Goal: Find specific page/section: Find specific page/section

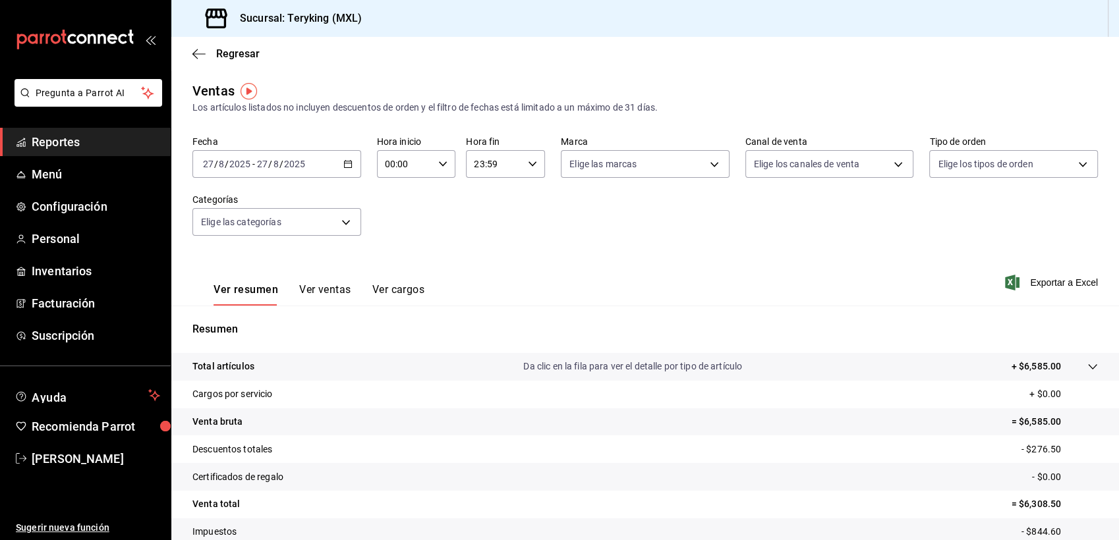
click at [69, 140] on span "Reportes" at bounding box center [96, 142] width 128 height 18
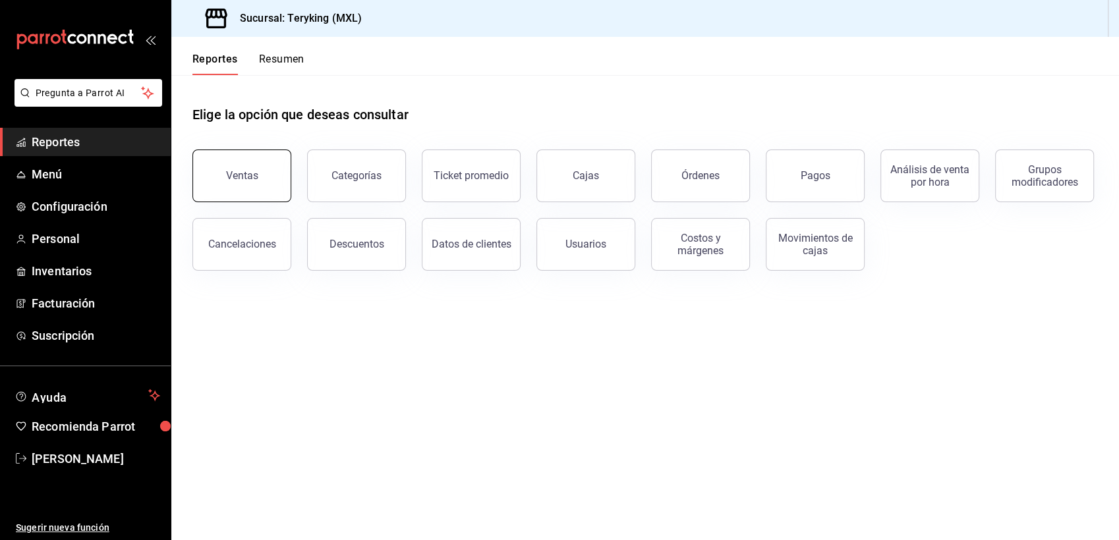
click at [236, 178] on div "Ventas" at bounding box center [242, 175] width 32 height 13
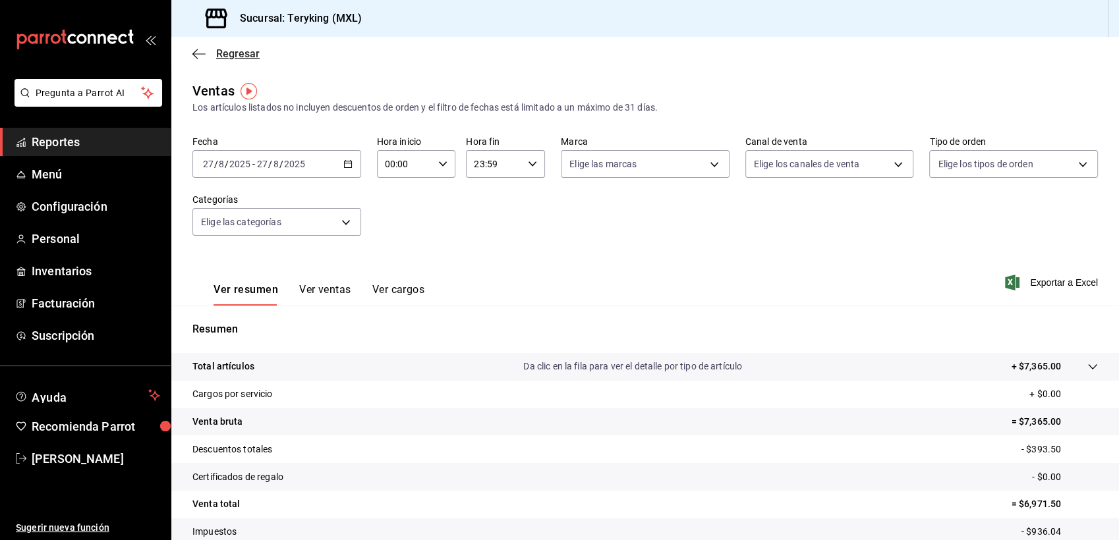
click at [254, 58] on span "Regresar" at bounding box center [237, 53] width 43 height 13
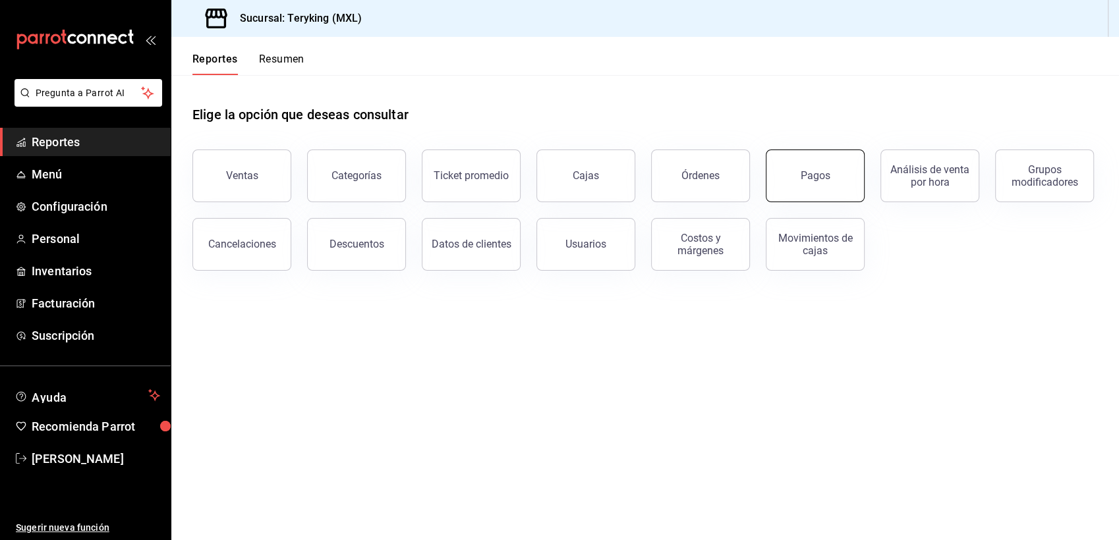
click at [814, 175] on div "Pagos" at bounding box center [816, 175] width 30 height 13
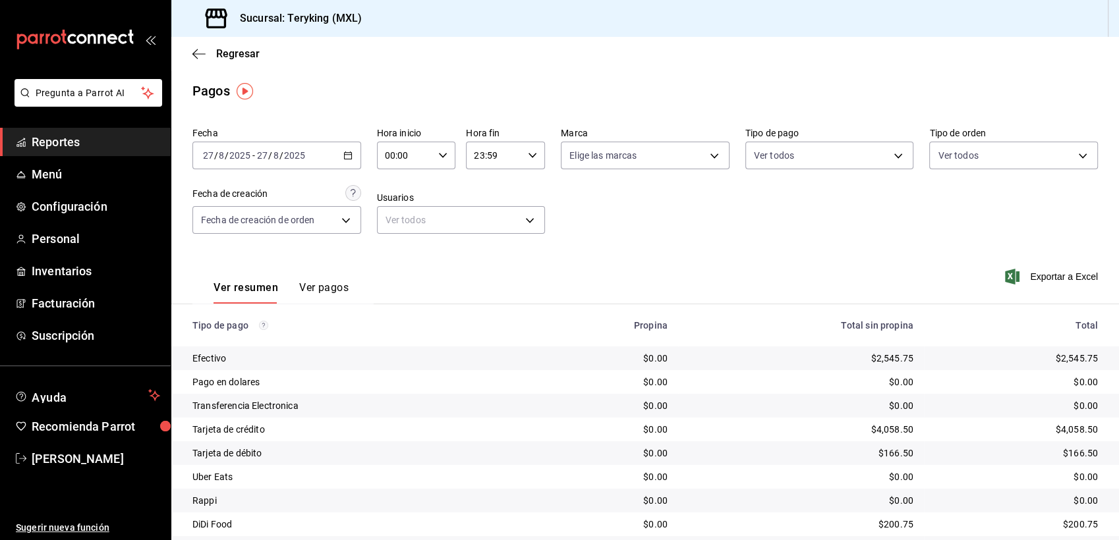
click at [81, 138] on span "Reportes" at bounding box center [96, 142] width 128 height 18
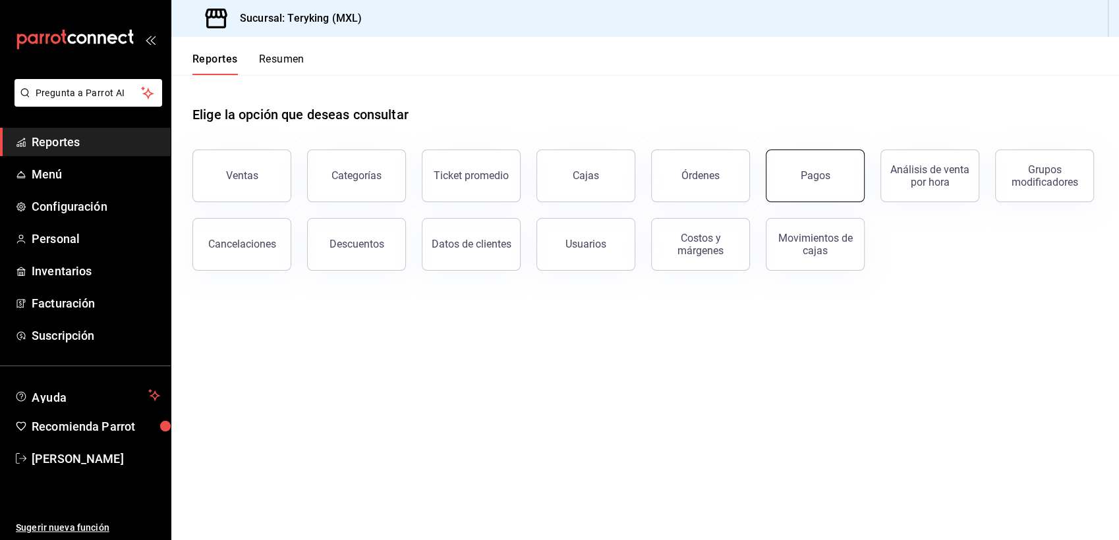
click at [822, 175] on div "Pagos" at bounding box center [816, 175] width 30 height 13
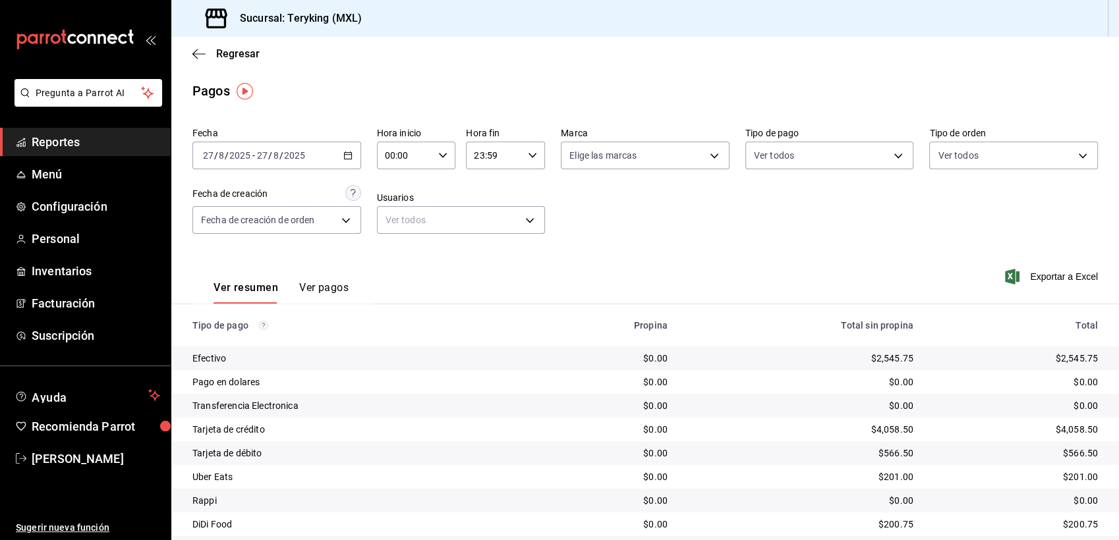
click at [54, 150] on span "Reportes" at bounding box center [96, 142] width 128 height 18
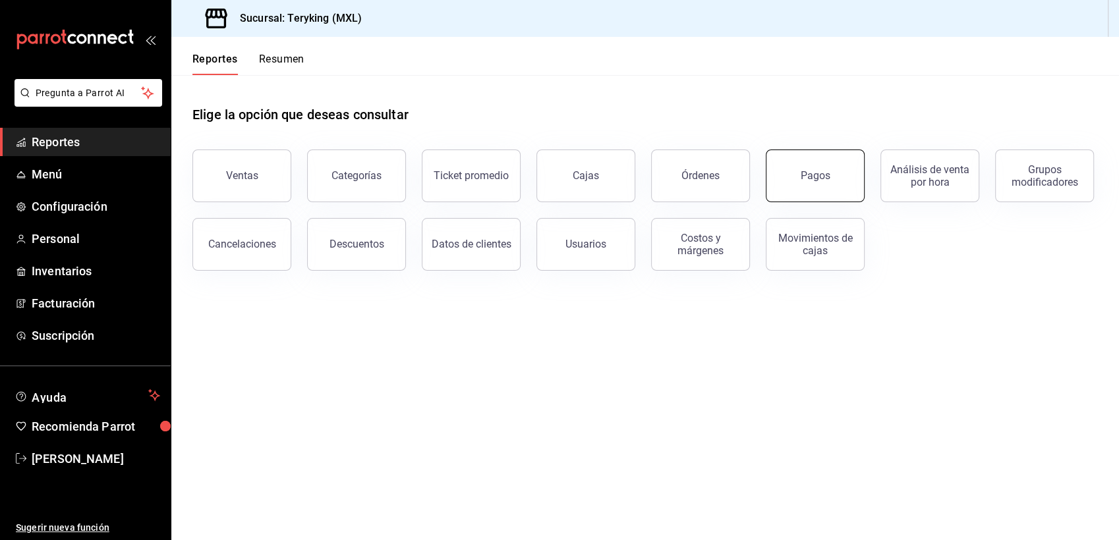
click at [817, 171] on div "Pagos" at bounding box center [816, 175] width 30 height 13
